Goal: Information Seeking & Learning: Understand process/instructions

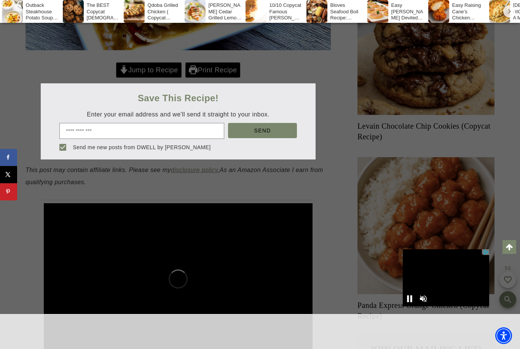
click at [155, 91] on div at bounding box center [260, 174] width 520 height 349
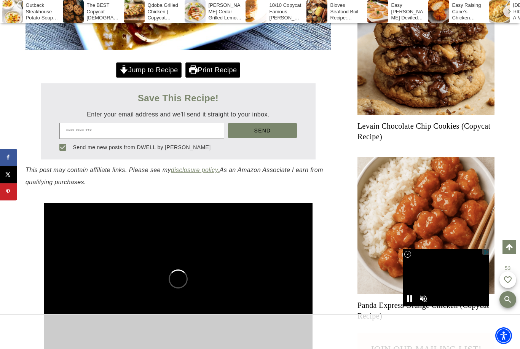
click at [170, 78] on link "Jump to Recipe" at bounding box center [148, 70] width 65 height 16
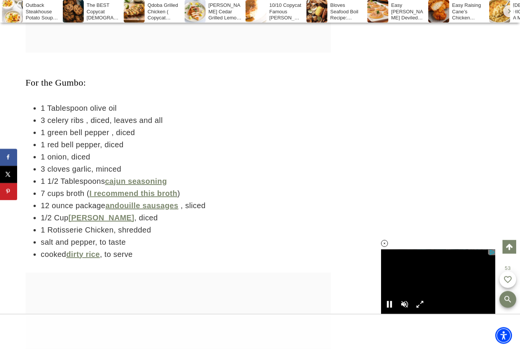
scroll to position [2211, 0]
